Goal: Task Accomplishment & Management: Use online tool/utility

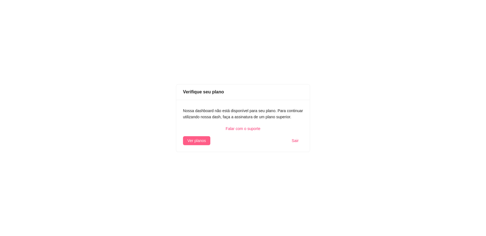
click at [200, 141] on span "Ver planos" at bounding box center [197, 141] width 18 height 6
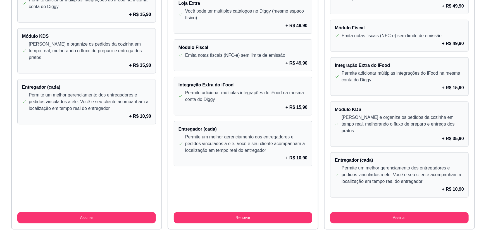
scroll to position [486, 0]
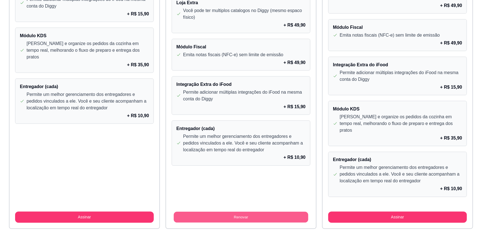
click at [235, 212] on button "Renovar" at bounding box center [241, 217] width 134 height 11
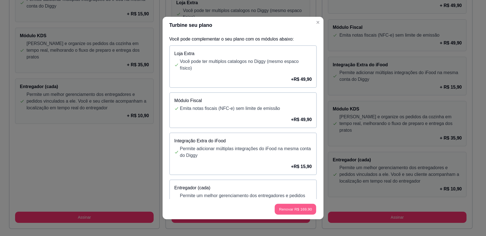
click at [299, 209] on button "Renovar R$ 169,90" at bounding box center [296, 209] width 42 height 11
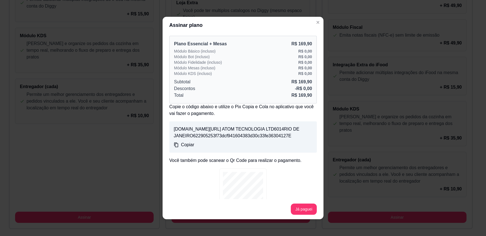
scroll to position [43, 0]
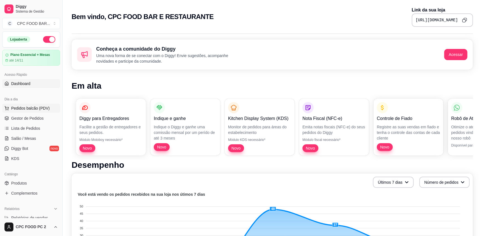
click at [31, 107] on span "Pedidos balcão (PDV)" at bounding box center [30, 108] width 39 height 6
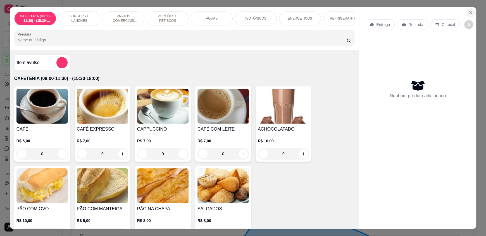
click at [469, 14] on icon "Close" at bounding box center [471, 12] width 4 height 4
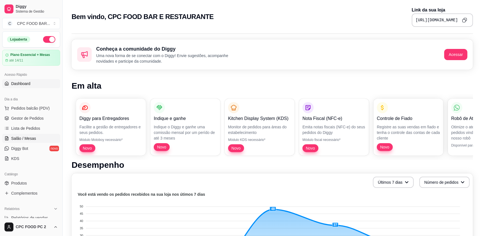
click at [20, 139] on span "Salão / Mesas" at bounding box center [23, 139] width 25 height 6
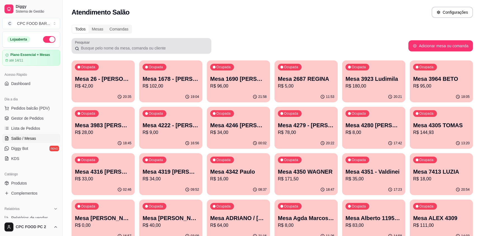
click at [120, 51] on div at bounding box center [141, 45] width 133 height 11
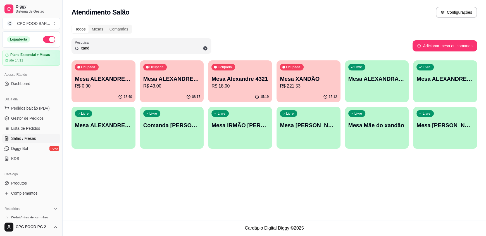
type input "xand"
click at [296, 82] on p "Mesa XANDÃO" at bounding box center [308, 79] width 57 height 8
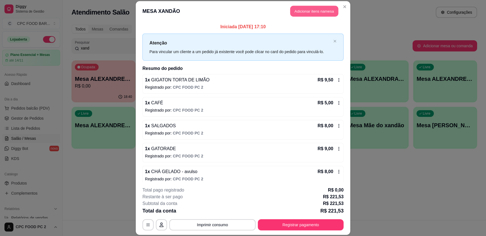
click at [317, 13] on button "Adicionar itens na mesa" at bounding box center [314, 11] width 48 height 11
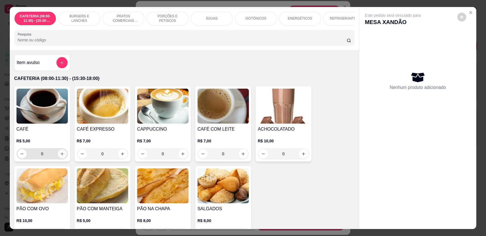
click at [60, 156] on icon "increase-product-quantity" at bounding box center [62, 154] width 4 height 4
type input "1"
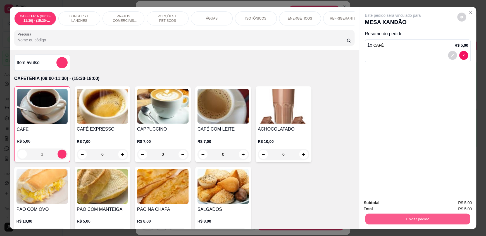
click at [407, 221] on button "Enviar pedido" at bounding box center [418, 218] width 105 height 11
click at [461, 204] on button "Enviar pedido" at bounding box center [458, 205] width 32 height 11
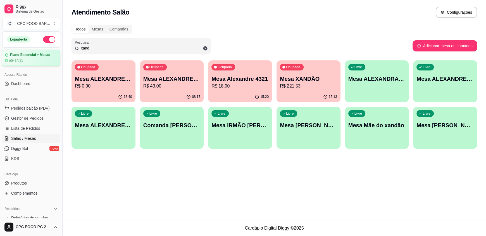
drag, startPoint x: 125, startPoint y: 46, endPoint x: 30, endPoint y: 52, distance: 94.9
click at [30, 52] on div "Diggy Sistema de Gestão C CPC FOOD BAR ... Loja aberta Plano Essencial + Mesas …" at bounding box center [243, 118] width 486 height 236
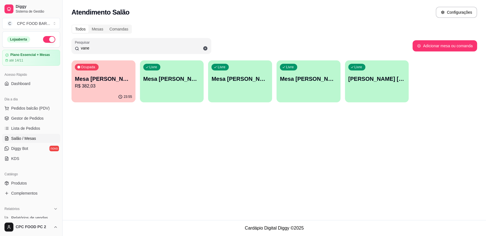
type input "vane"
click at [96, 79] on p "Mesa [PERSON_NAME]" at bounding box center [103, 79] width 57 height 8
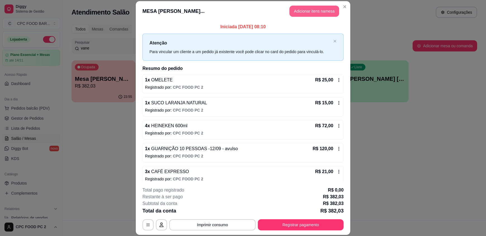
click at [316, 12] on button "Adicionar itens na mesa" at bounding box center [315, 11] width 50 height 11
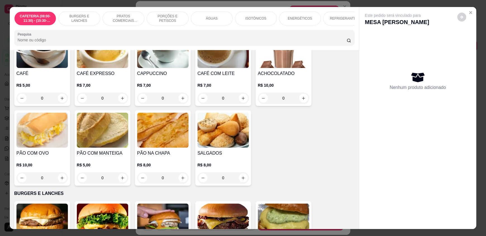
scroll to position [56, 0]
click at [122, 100] on icon "increase-product-quantity" at bounding box center [123, 98] width 4 height 4
type input "2"
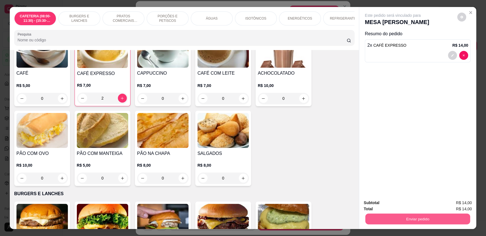
click at [447, 217] on button "Enviar pedido" at bounding box center [418, 218] width 105 height 11
click at [456, 204] on button "Enviar pedido" at bounding box center [457, 205] width 31 height 10
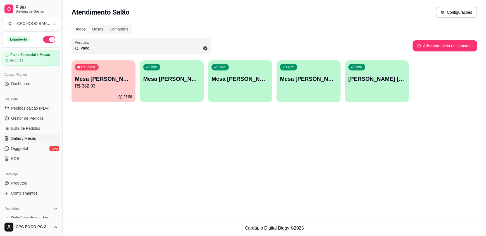
drag, startPoint x: 90, startPoint y: 50, endPoint x: 69, endPoint y: 49, distance: 21.5
click at [69, 49] on div "Todos Mesas Comandas Pesquisar vane Adicionar mesa ou comanda Ocupada Mesa [PER…" at bounding box center [275, 65] width 424 height 88
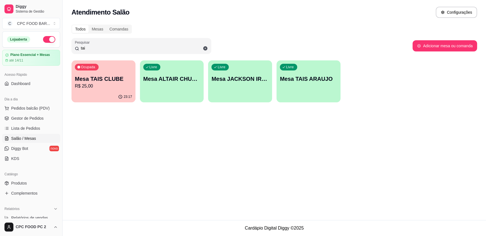
type input "tai"
click at [96, 79] on p "Mesa TAIS CLUBE" at bounding box center [103, 79] width 57 height 8
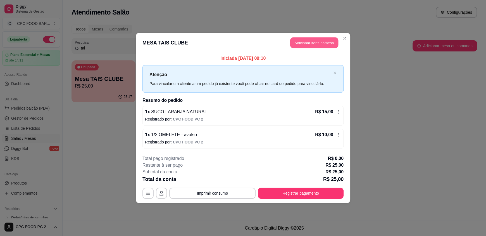
click at [313, 40] on button "Adicionar itens na mesa" at bounding box center [314, 42] width 48 height 11
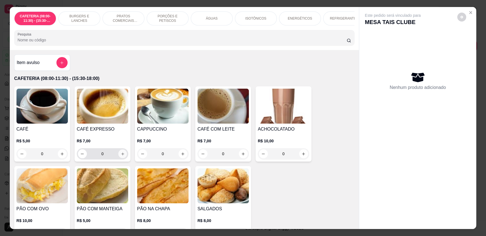
click at [121, 155] on icon "increase-product-quantity" at bounding box center [123, 154] width 4 height 4
type input "1"
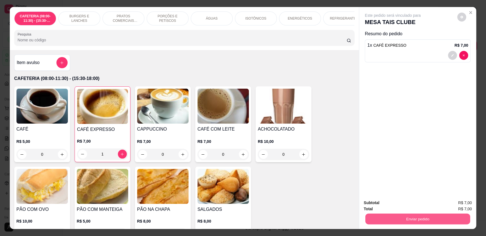
click at [402, 218] on button "Enviar pedido" at bounding box center [418, 218] width 105 height 11
click at [454, 210] on button "Enviar pedido" at bounding box center [458, 205] width 32 height 11
